Goal: Transaction & Acquisition: Book appointment/travel/reservation

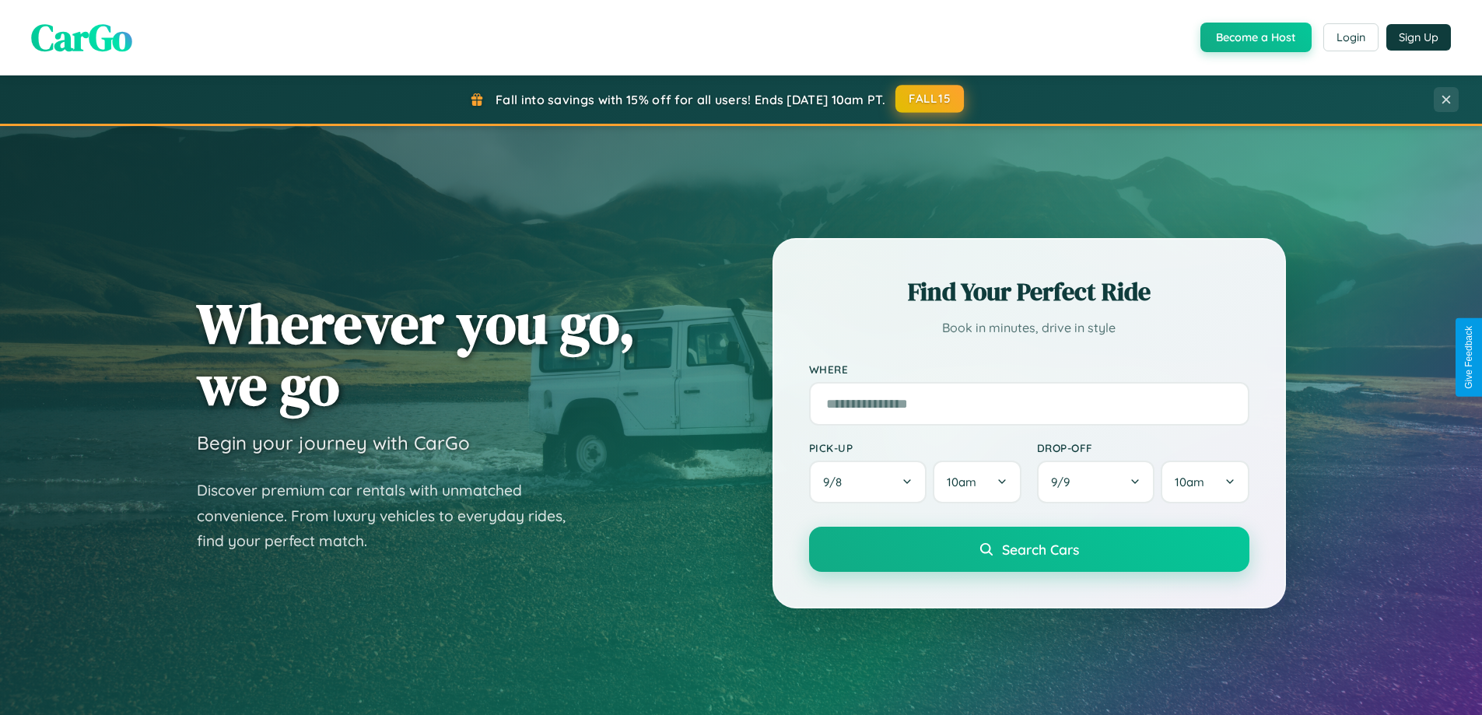
click at [931, 99] on button "FALL15" at bounding box center [930, 99] width 68 height 28
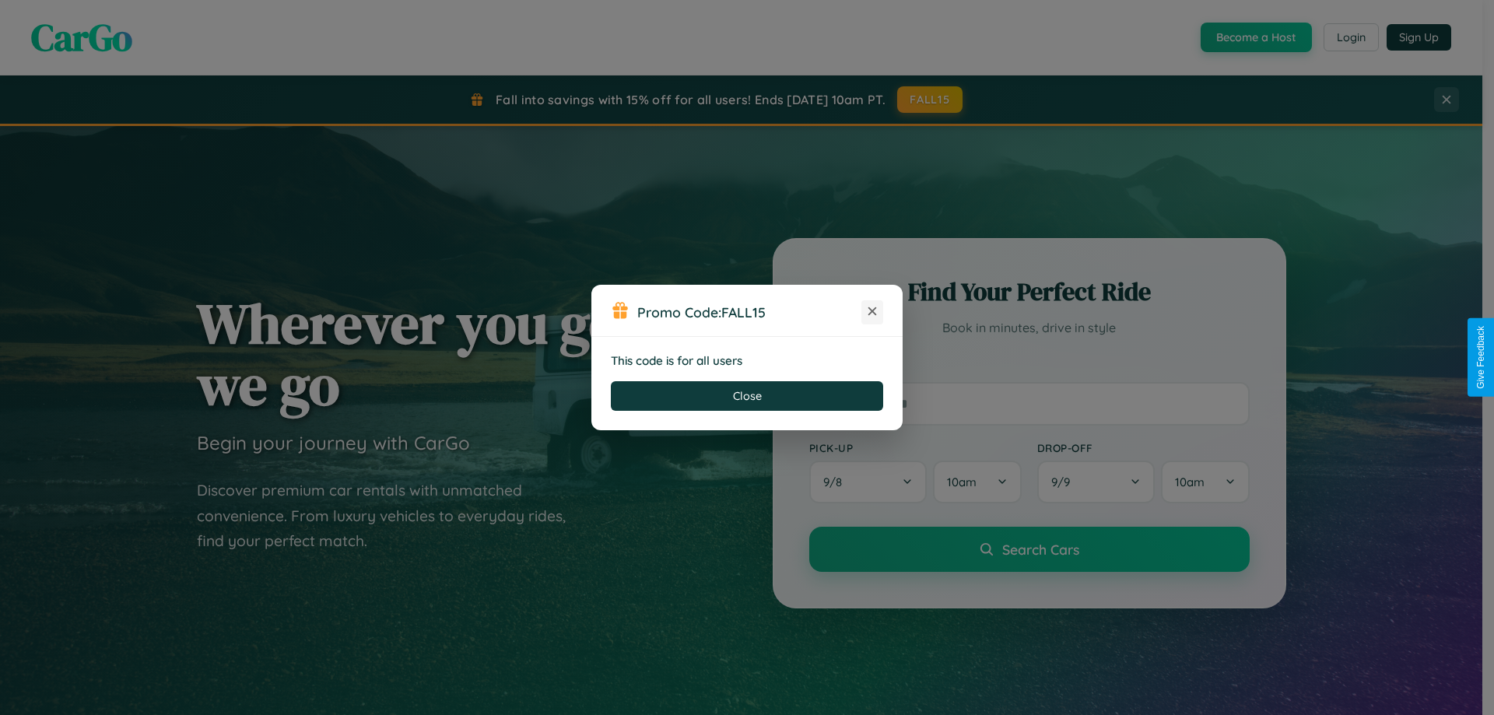
click at [872, 312] on icon at bounding box center [872, 311] width 16 height 16
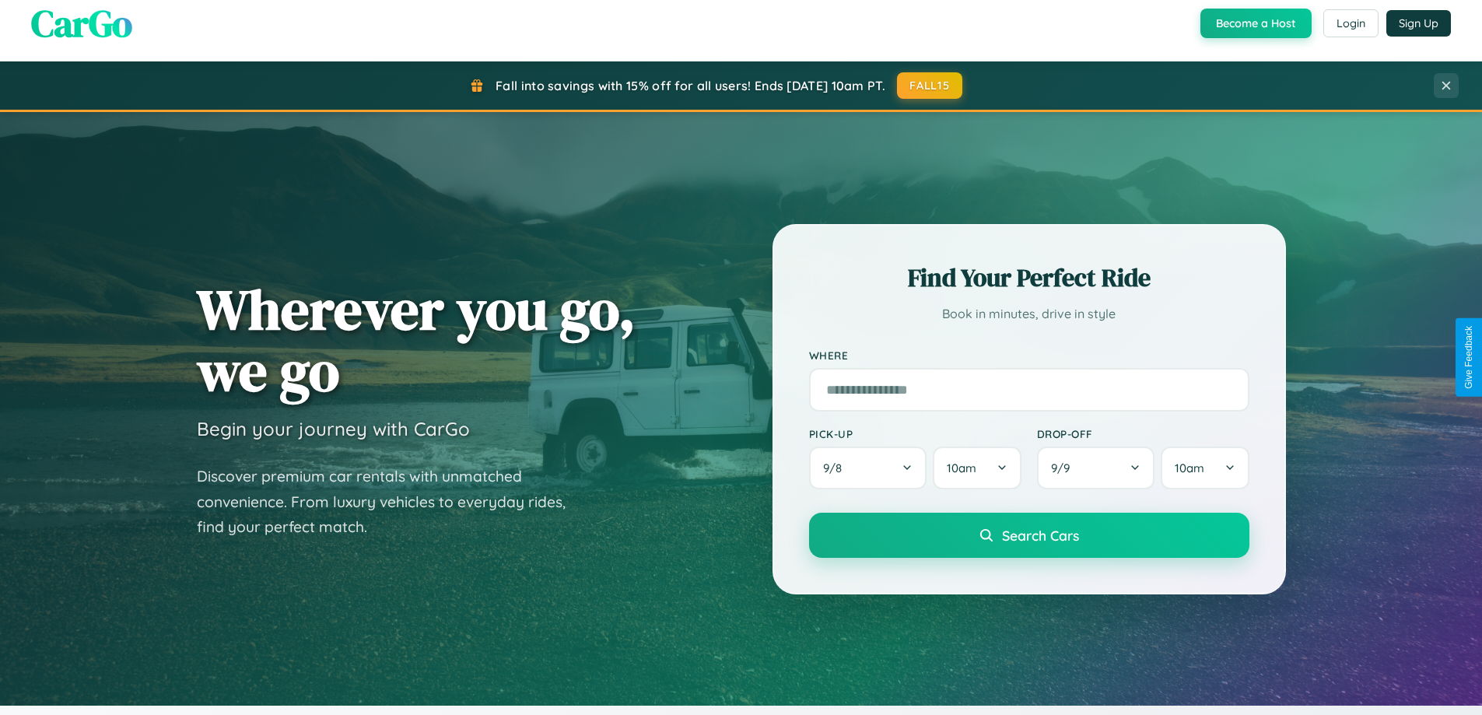
scroll to position [671, 0]
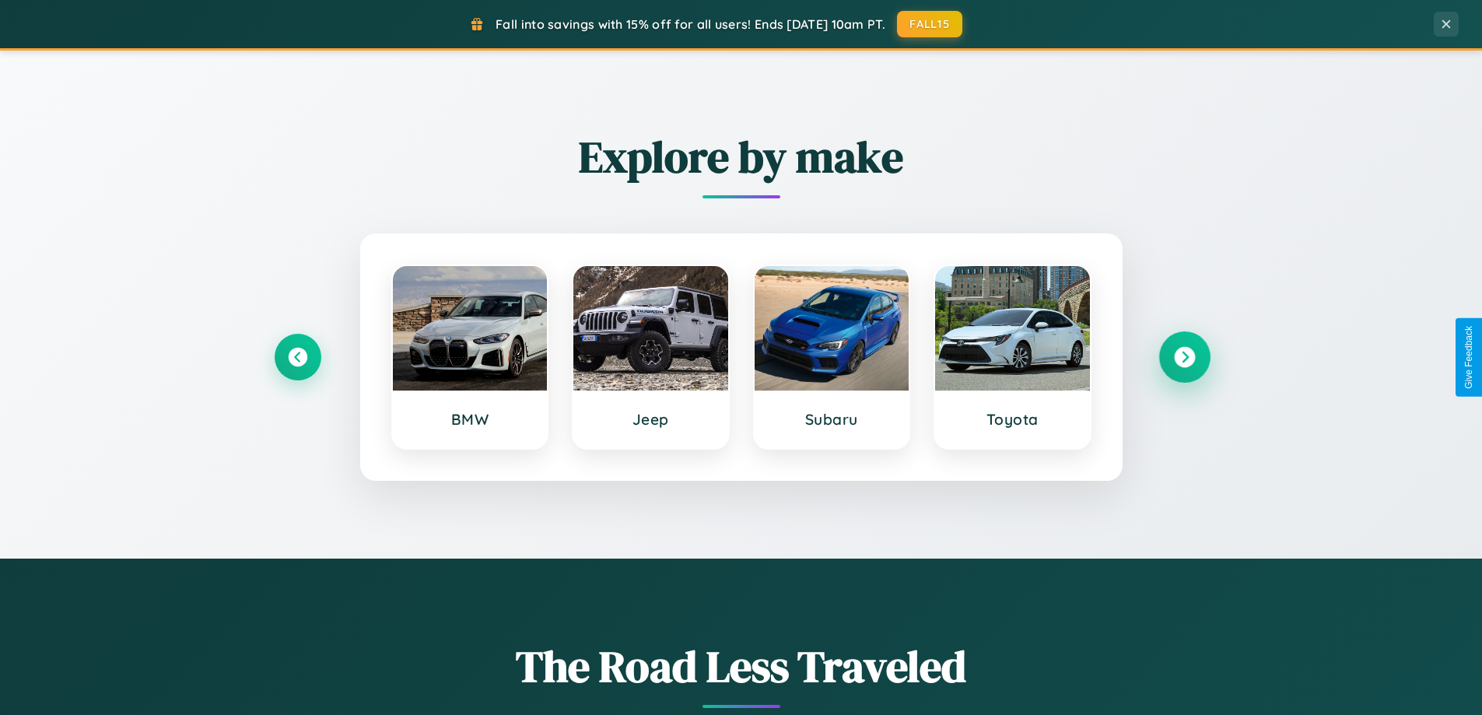
click at [1184, 357] on icon at bounding box center [1184, 357] width 21 height 21
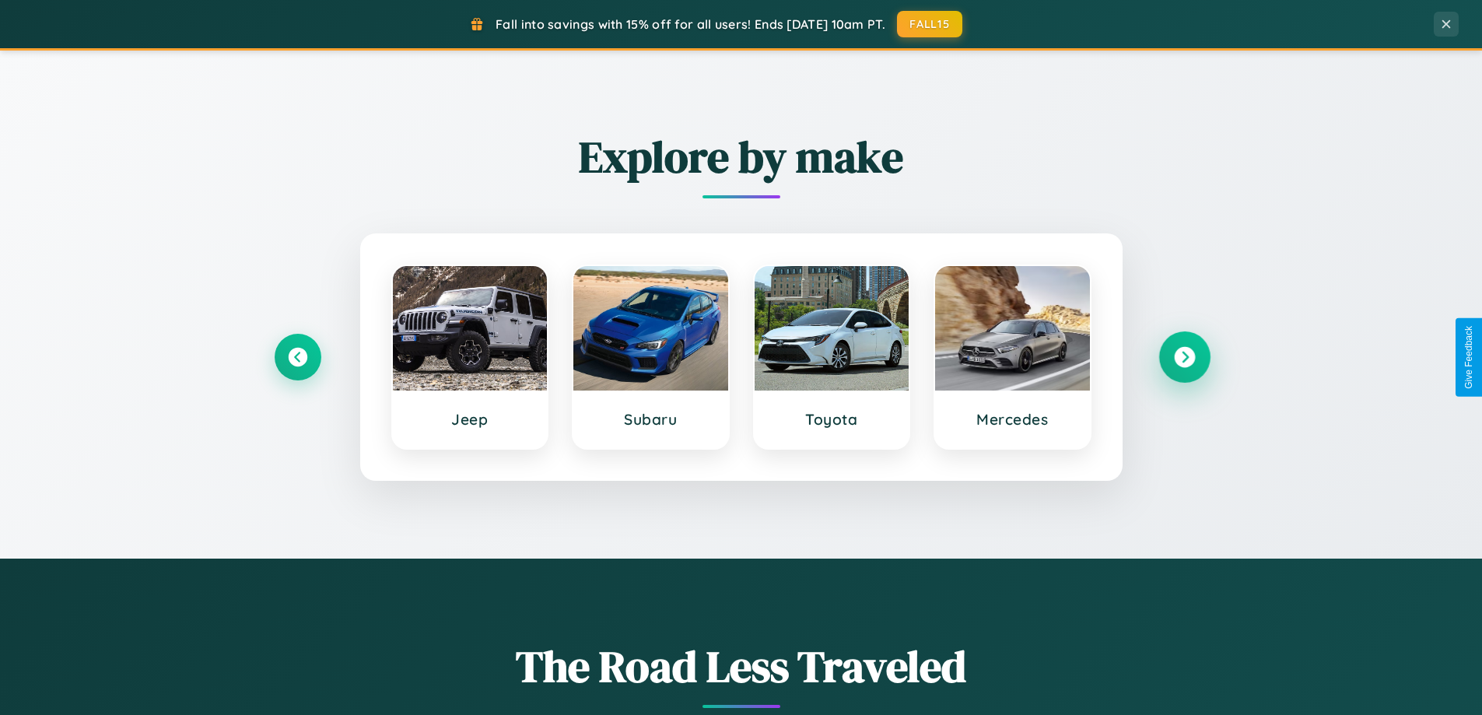
click at [1184, 357] on icon at bounding box center [1184, 357] width 21 height 21
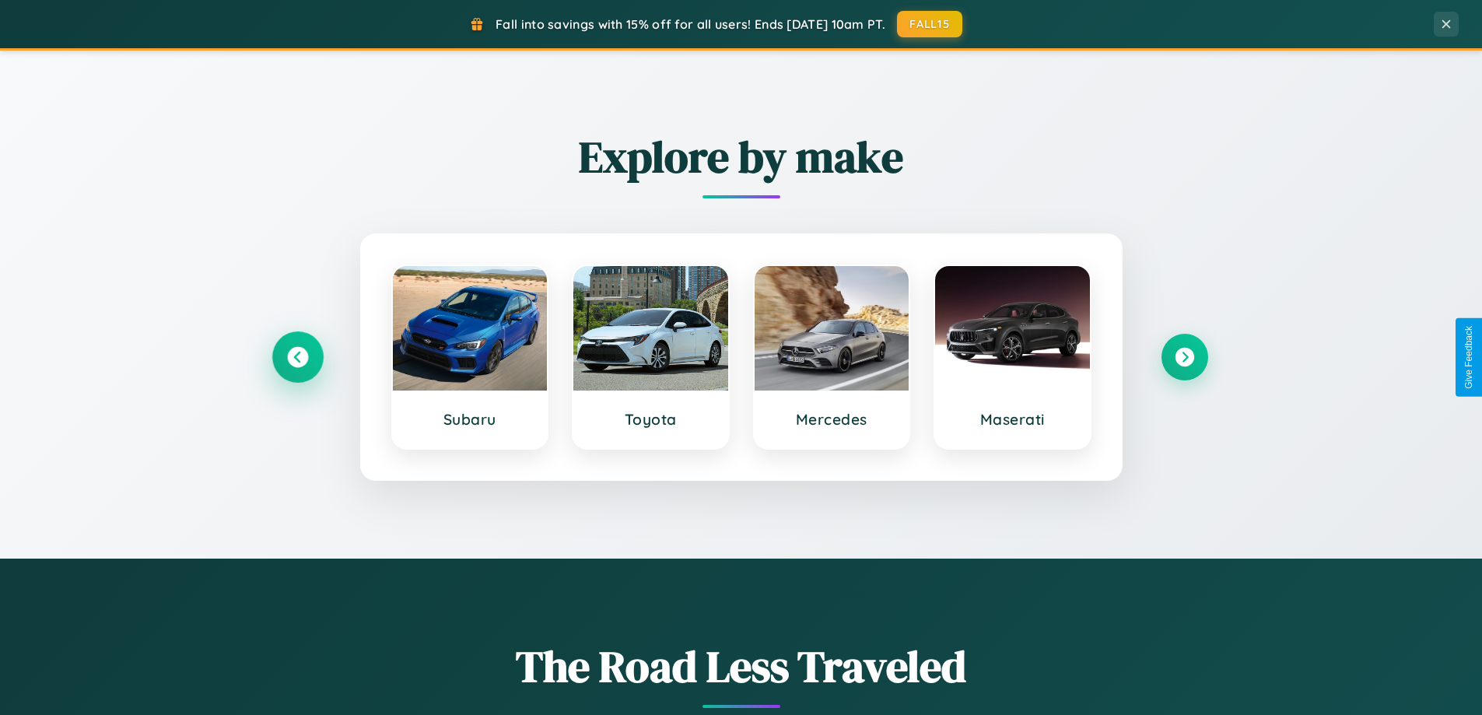
click at [297, 357] on icon at bounding box center [297, 357] width 21 height 21
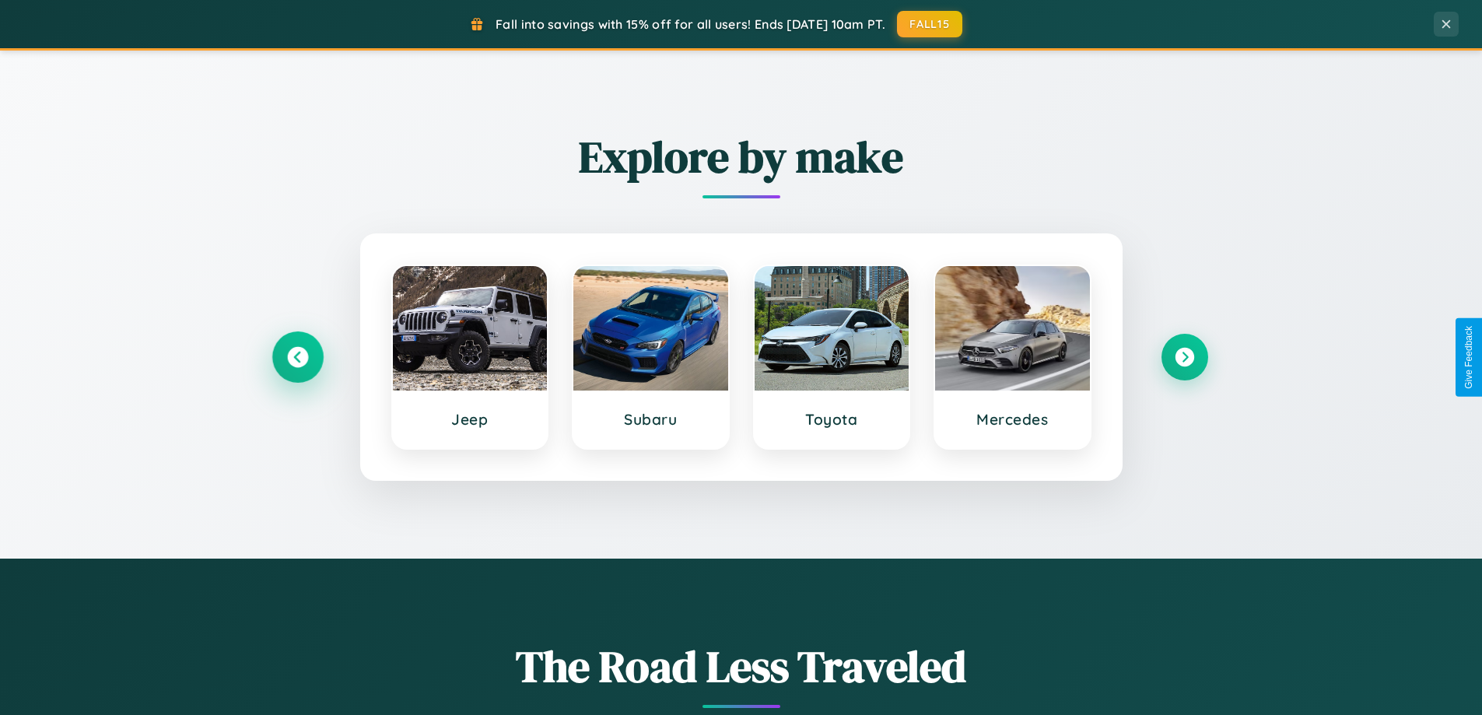
scroll to position [2500, 0]
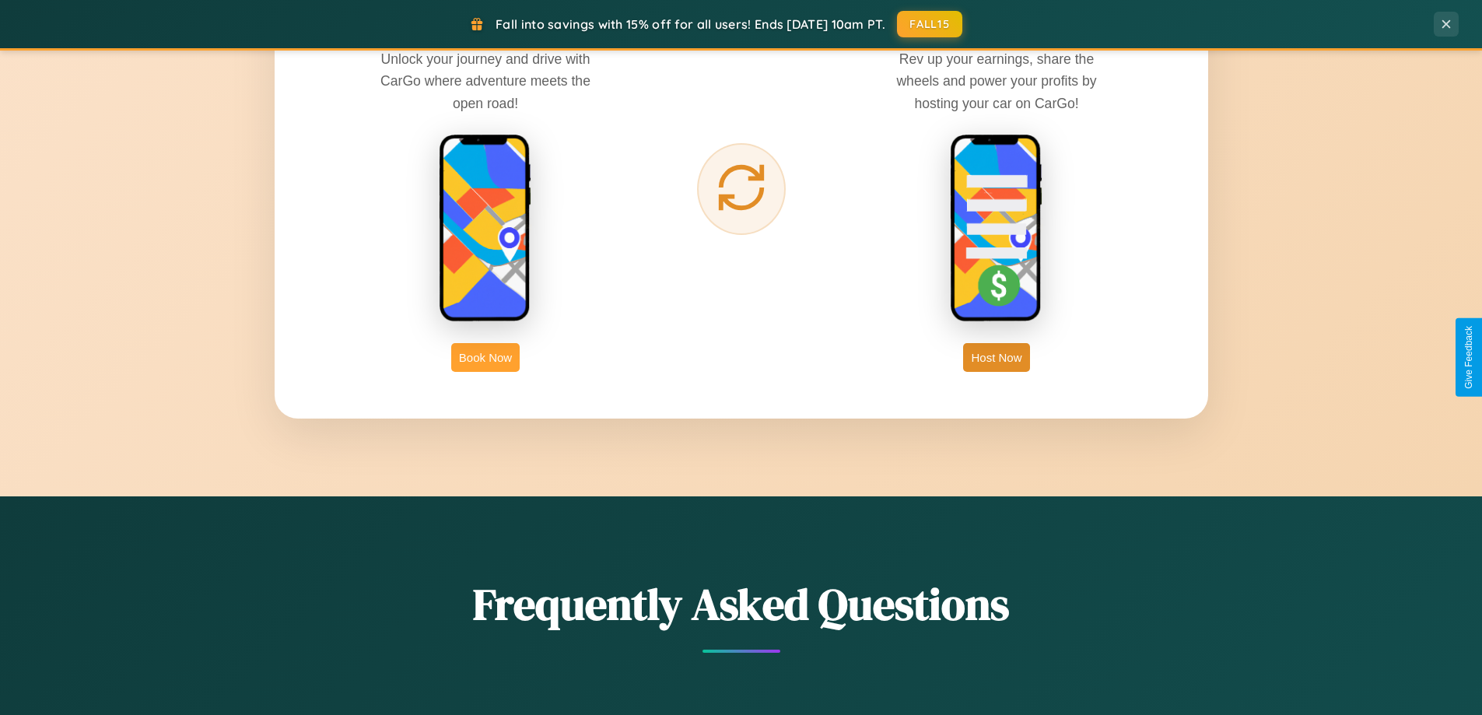
click at [485, 357] on button "Book Now" at bounding box center [485, 357] width 68 height 29
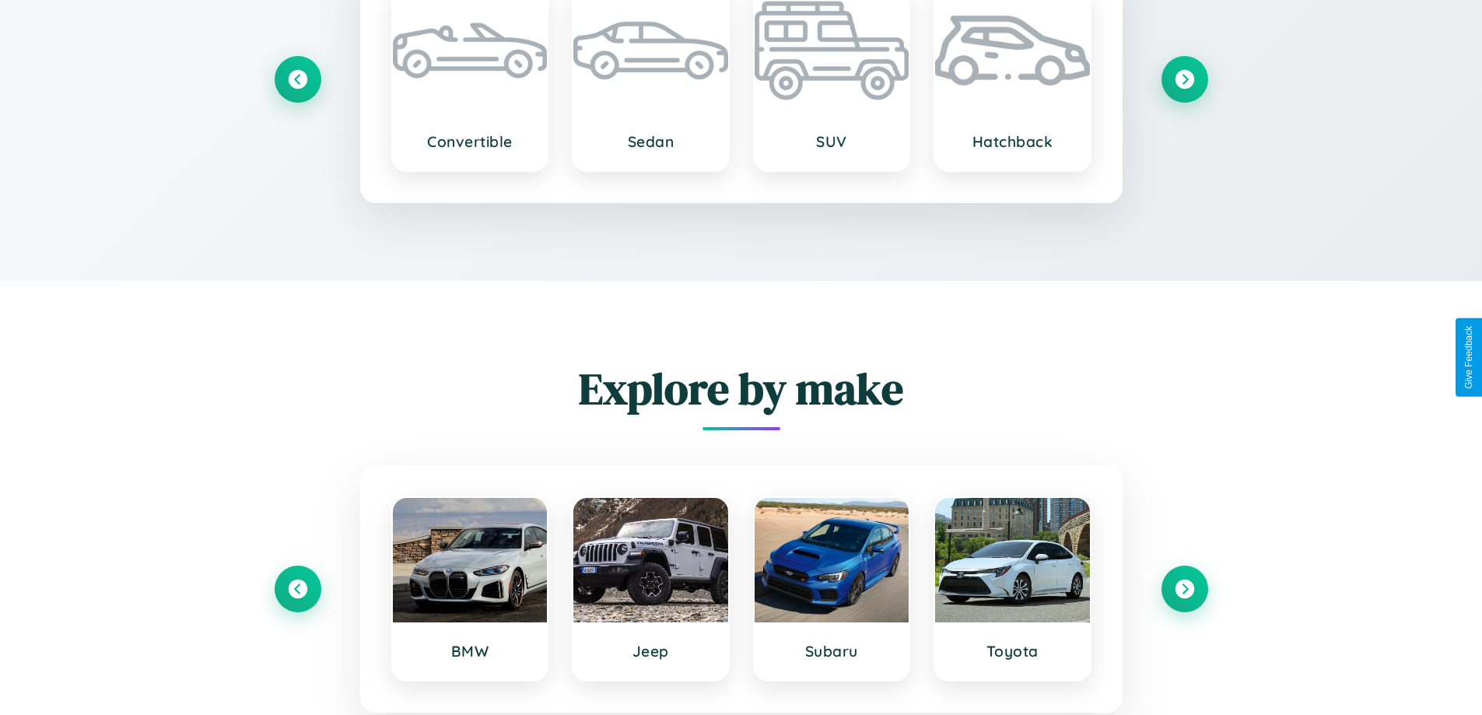
scroll to position [2171, 0]
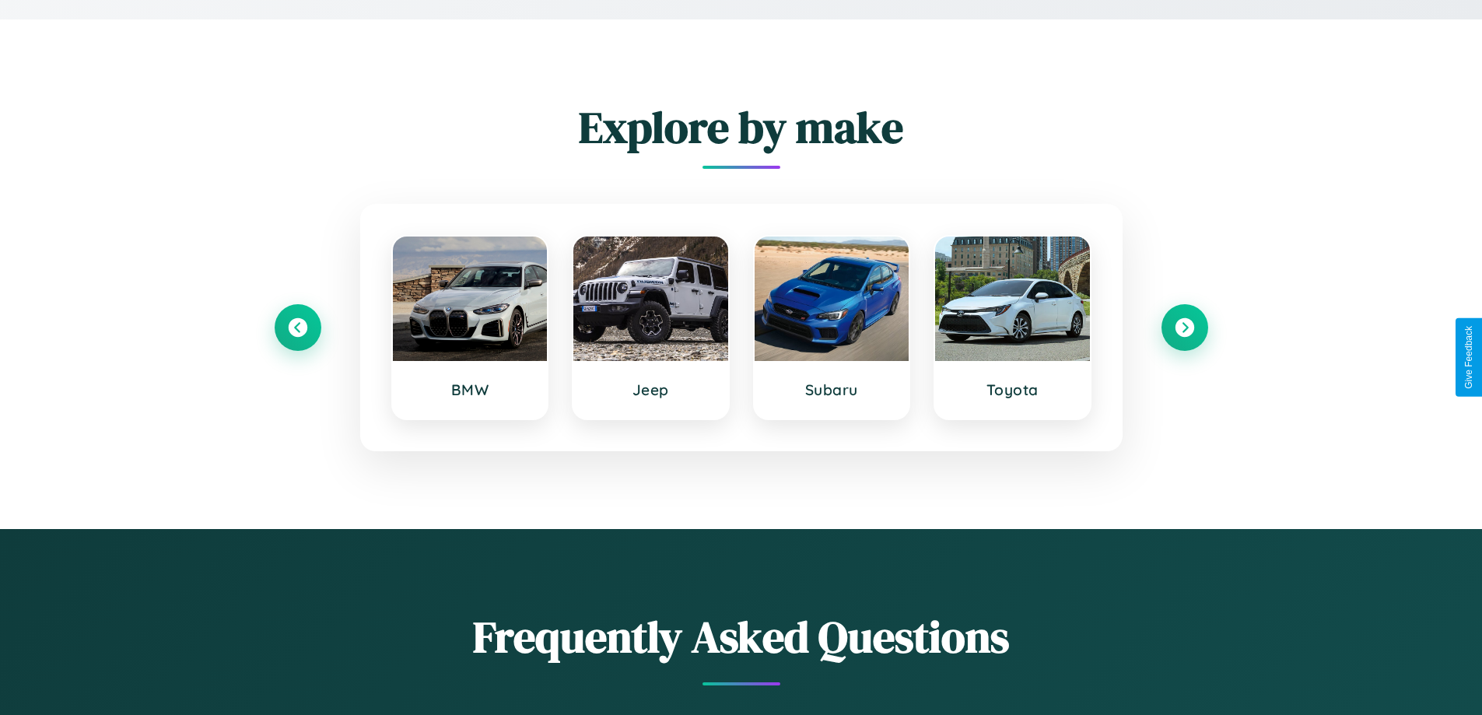
click at [982, 675] on div "Frequently Asked Questions" at bounding box center [742, 646] width 934 height 79
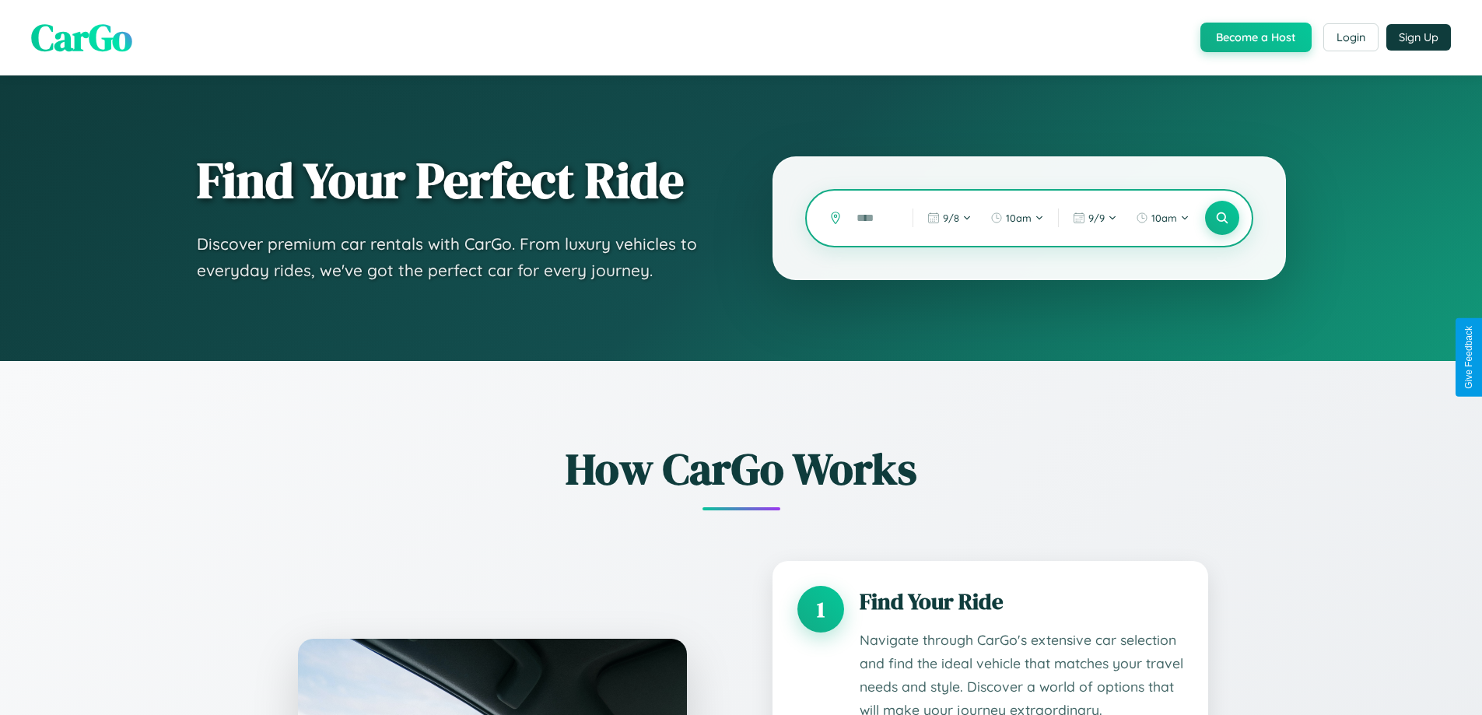
click at [873, 218] on input "text" at bounding box center [873, 218] width 48 height 27
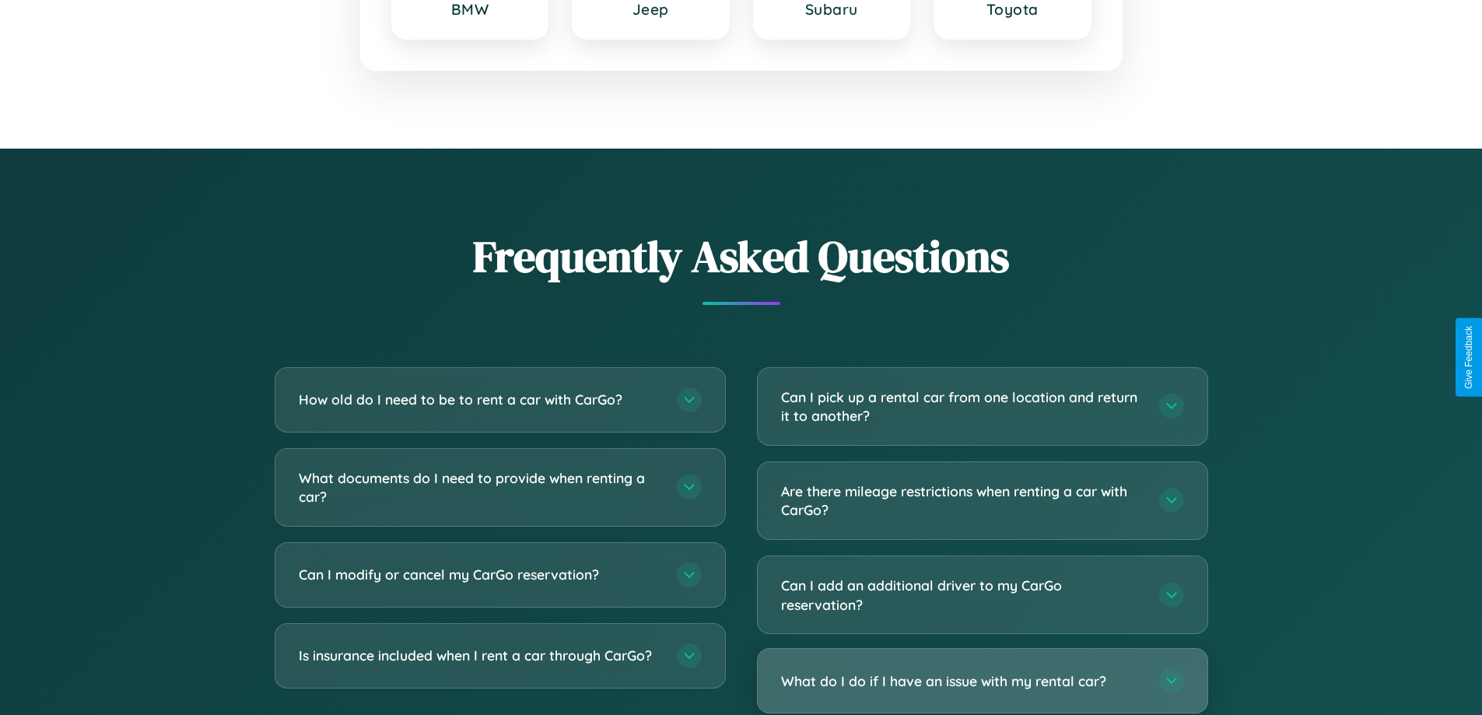
click at [982, 681] on h3 "What do I do if I have an issue with my rental car?" at bounding box center [962, 680] width 363 height 19
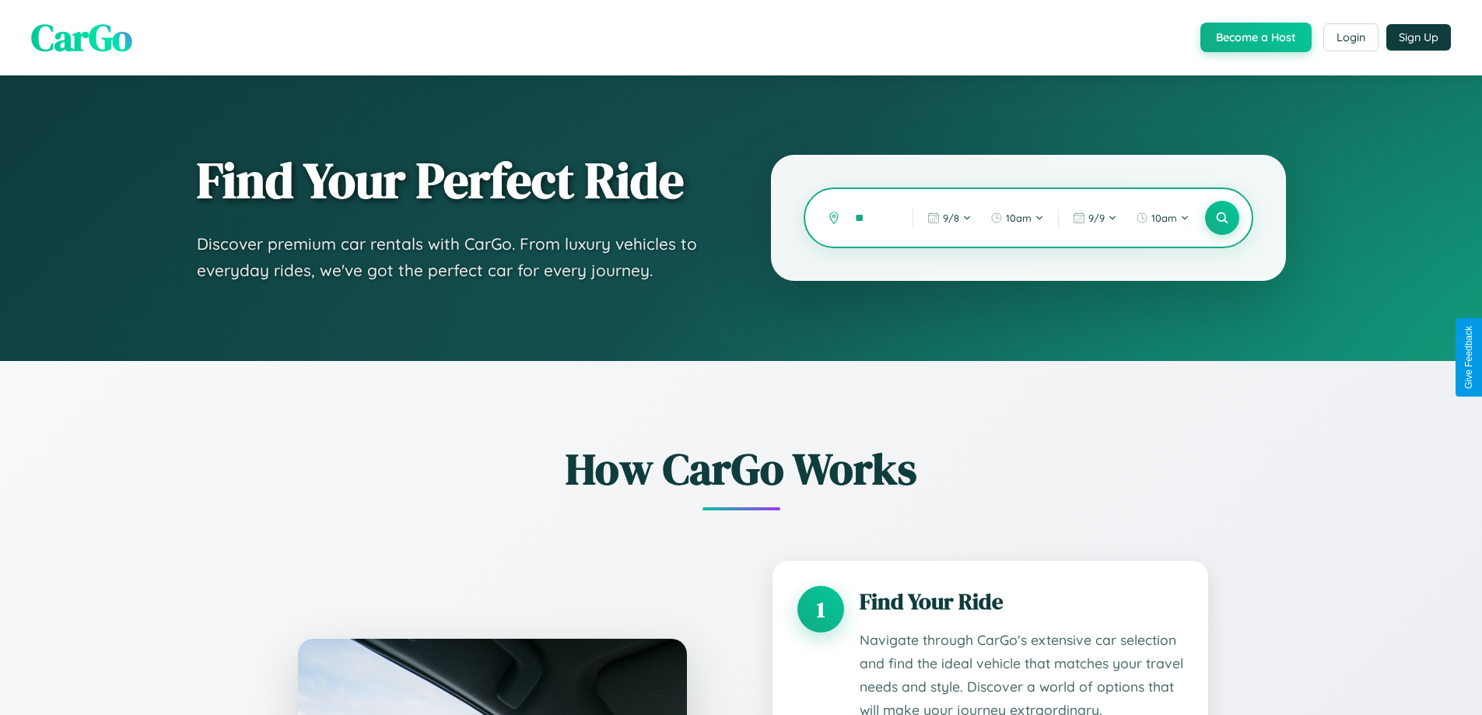
type input "*"
type input "****"
click at [1221, 218] on icon at bounding box center [1221, 218] width 15 height 15
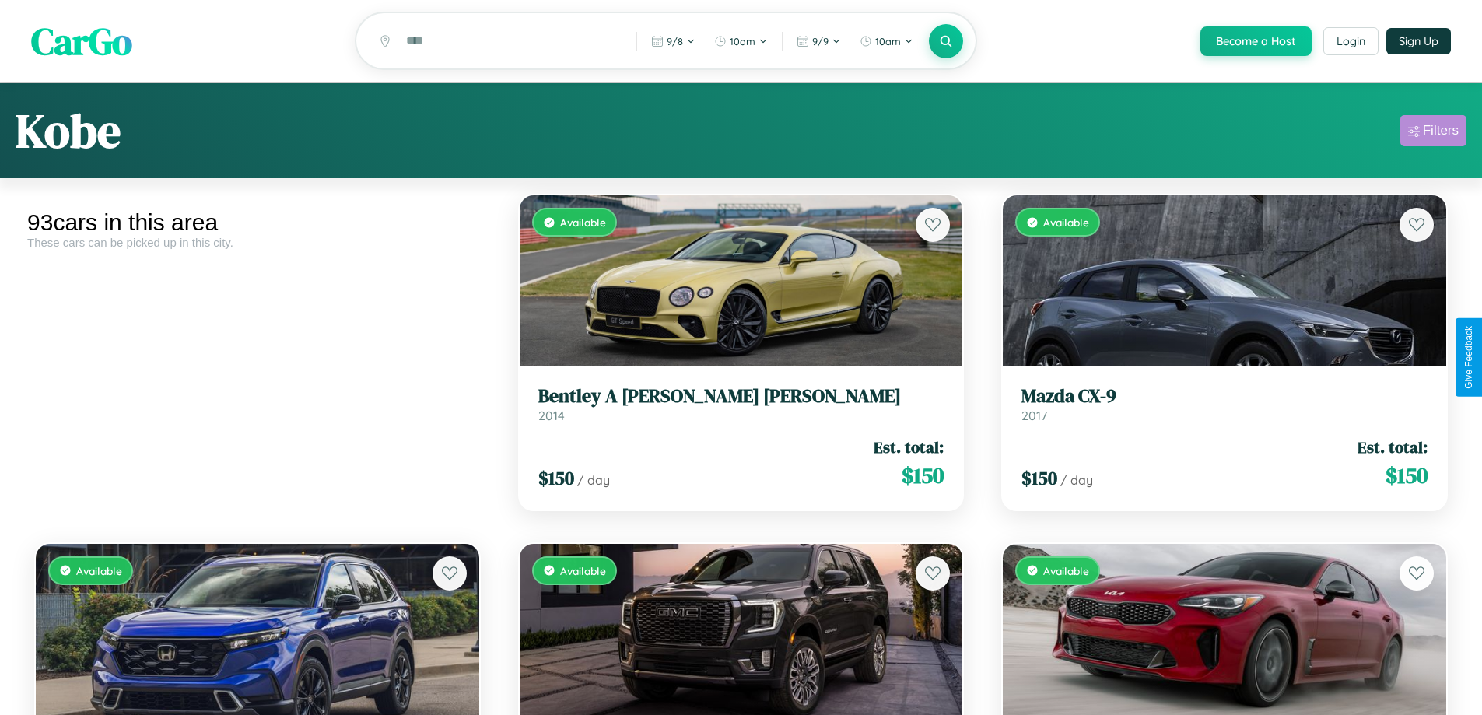
click at [1433, 133] on div "Filters" at bounding box center [1441, 131] width 36 height 16
